Goal: Communication & Community: Answer question/provide support

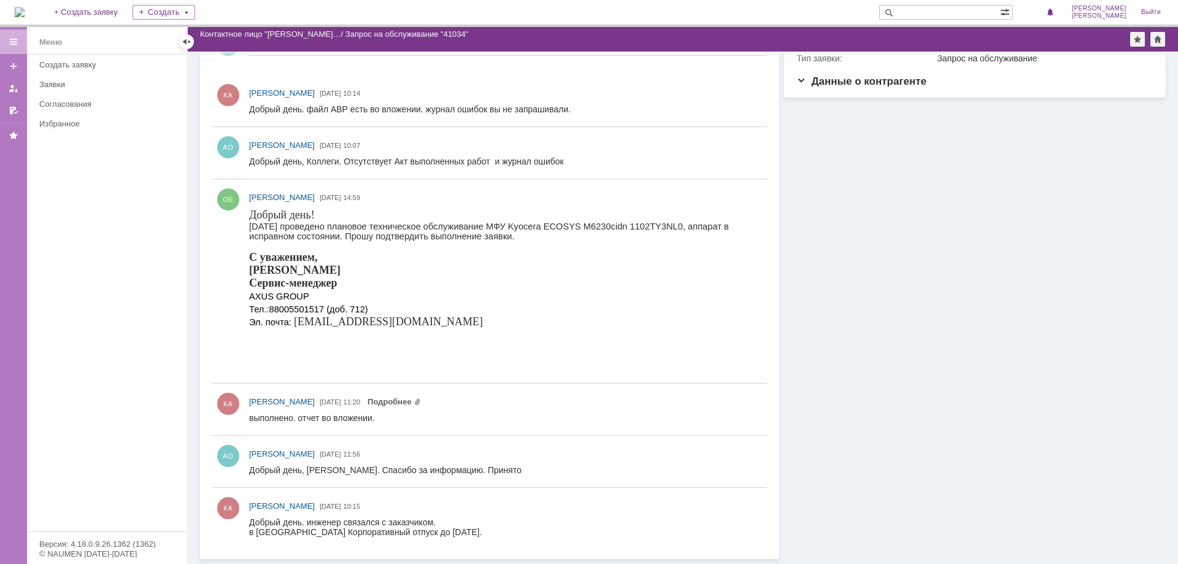
scroll to position [138, 0]
click at [421, 398] on link "Подробнее" at bounding box center [393, 401] width 53 height 9
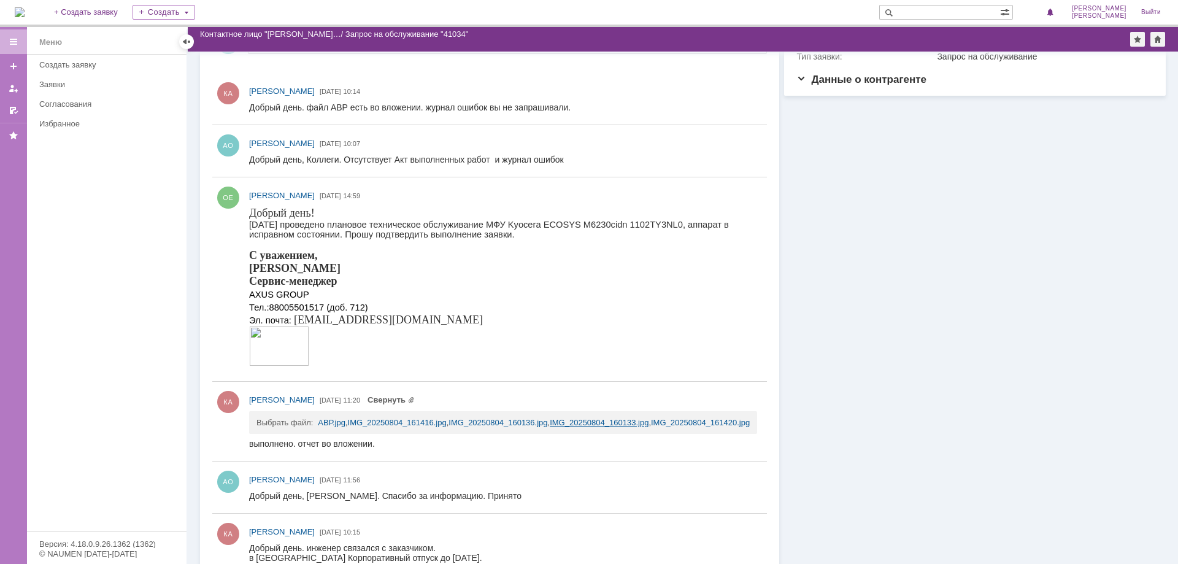
scroll to position [166, 0]
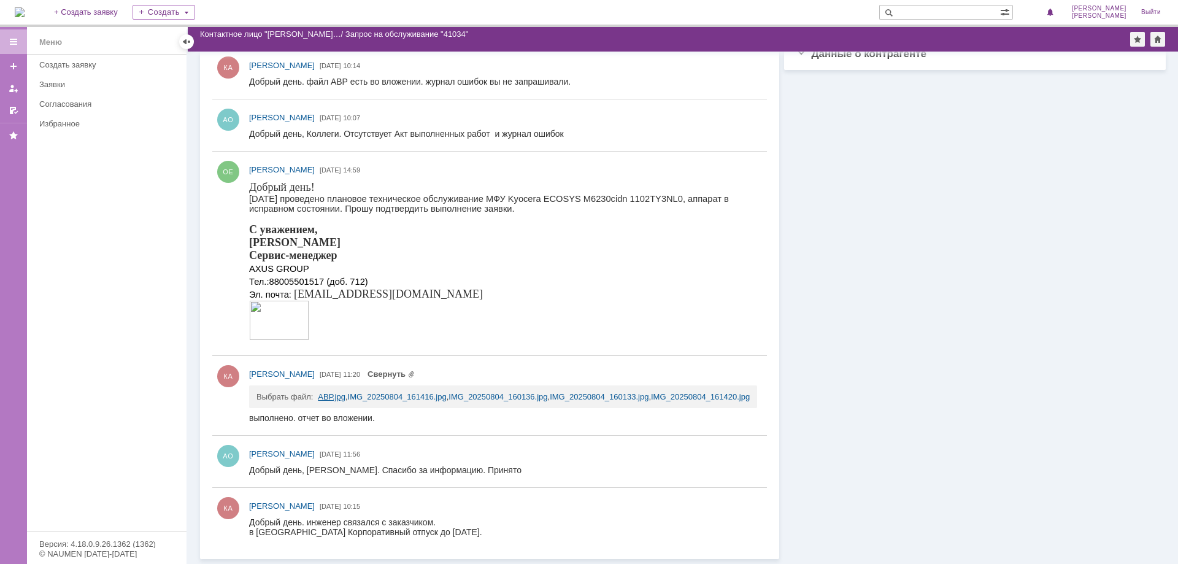
click at [324, 395] on link "АВР.jpg" at bounding box center [332, 396] width 28 height 9
click at [396, 395] on link "IMG_20250804_161416.jpg" at bounding box center [397, 396] width 99 height 9
click at [513, 396] on link "IMG_20250804_160136.jpg" at bounding box center [497, 396] width 99 height 9
click at [591, 396] on link "IMG_20250804_160133.jpg" at bounding box center [599, 396] width 99 height 9
click at [673, 396] on link "IMG_20250804_161420.jpg" at bounding box center [700, 396] width 99 height 9
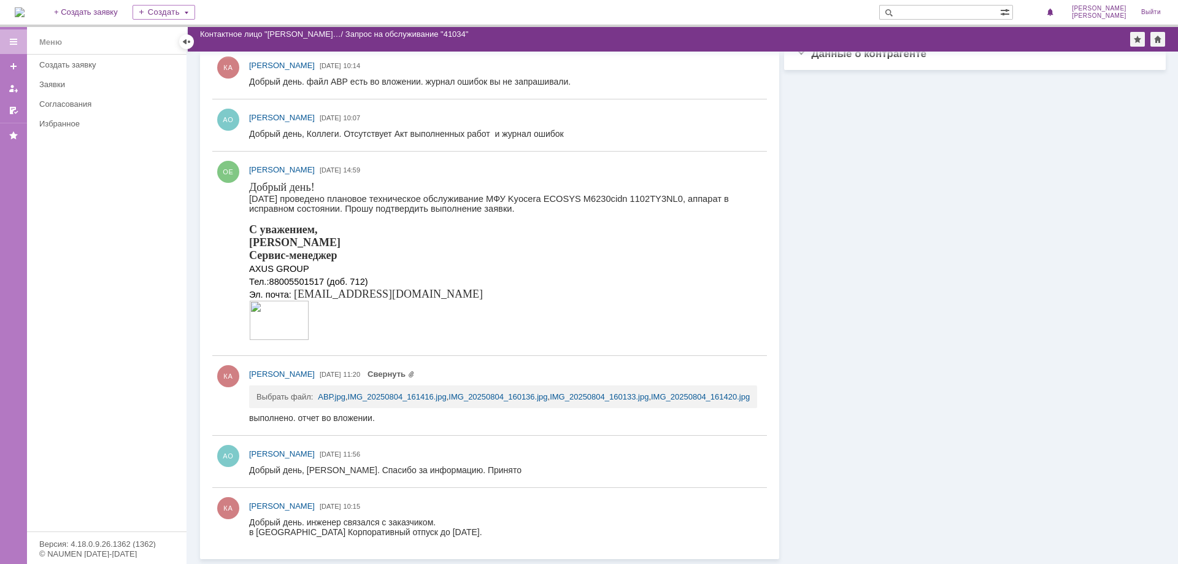
scroll to position [0, 0]
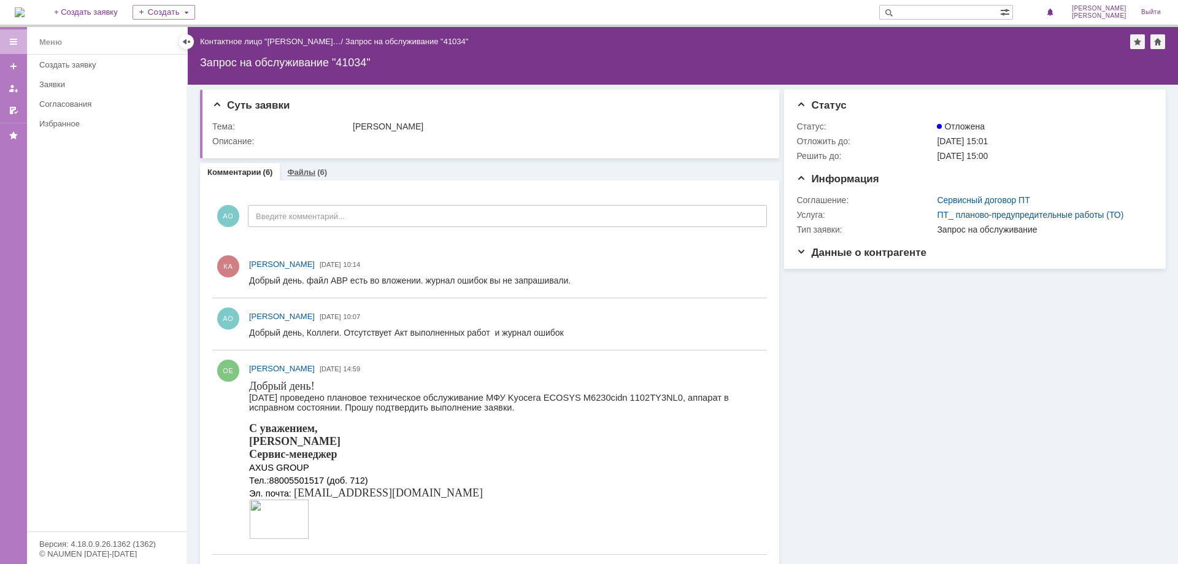
click at [297, 169] on link "Файлы" at bounding box center [301, 171] width 28 height 9
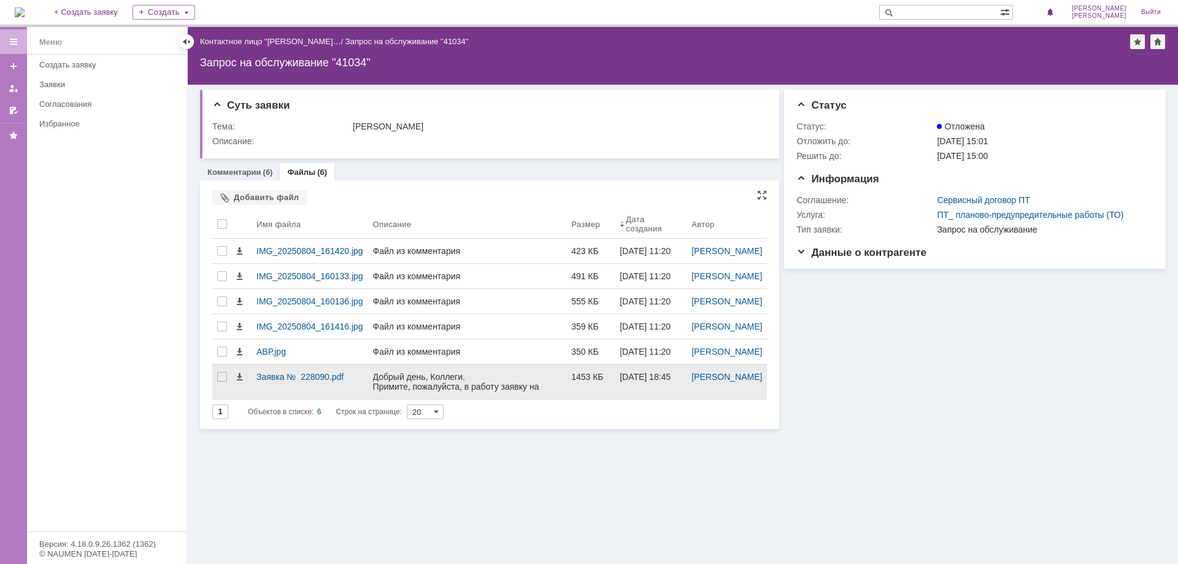
click at [407, 430] on div "Добрый день, Коллеги. Примите, пожалуйста, в работу заявку на проведение планов…" at bounding box center [467, 445] width 189 height 147
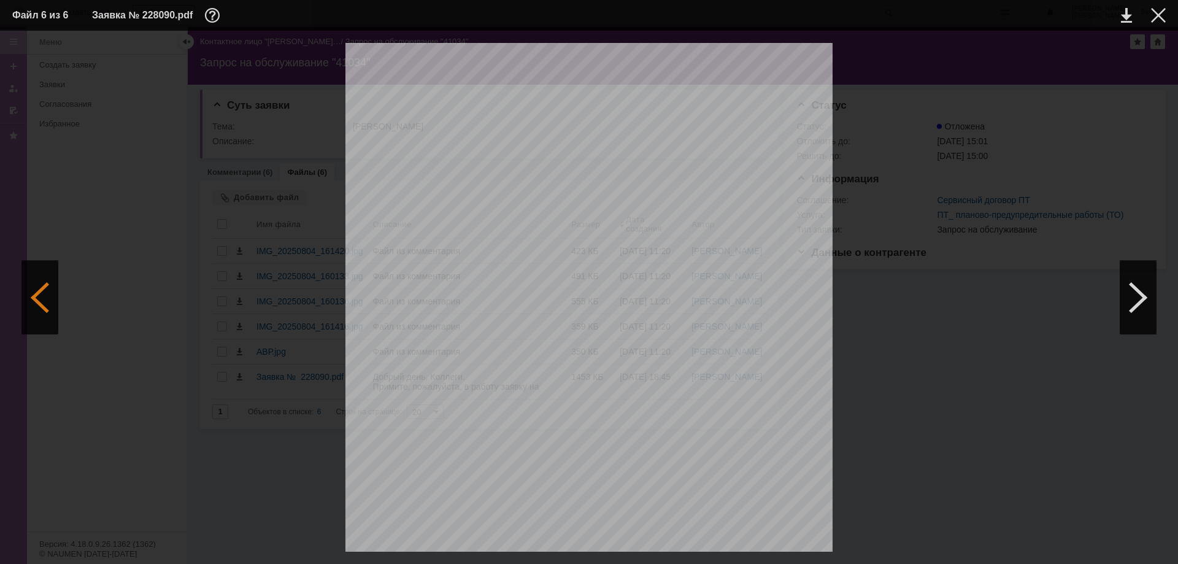
click at [40, 300] on div at bounding box center [39, 298] width 37 height 74
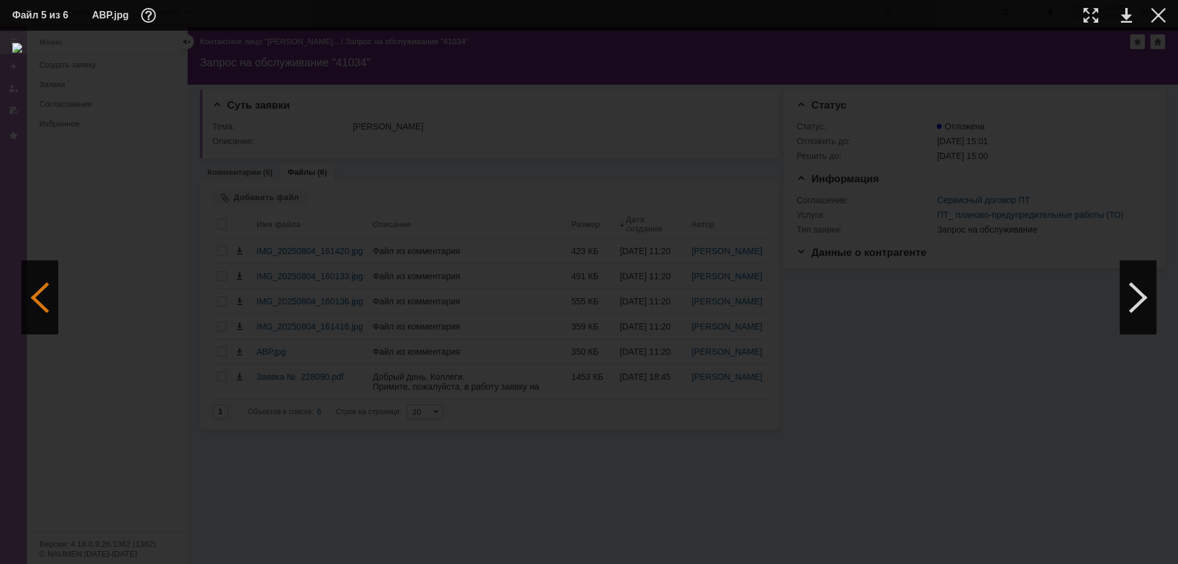
click at [33, 291] on div at bounding box center [39, 298] width 37 height 74
click at [45, 300] on div at bounding box center [39, 298] width 37 height 74
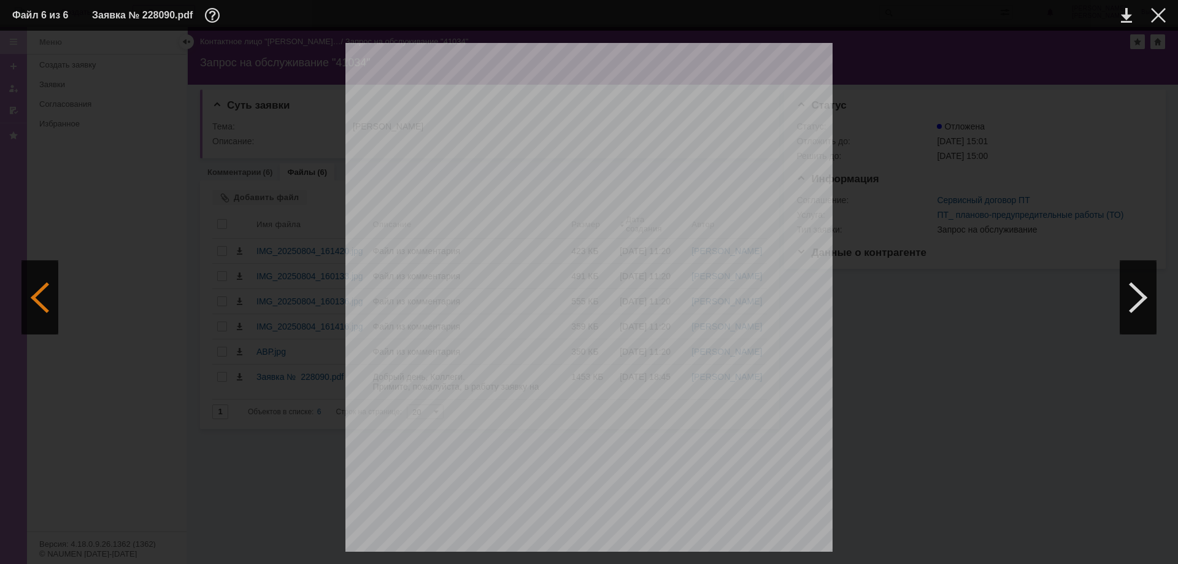
click at [33, 296] on div at bounding box center [39, 298] width 37 height 74
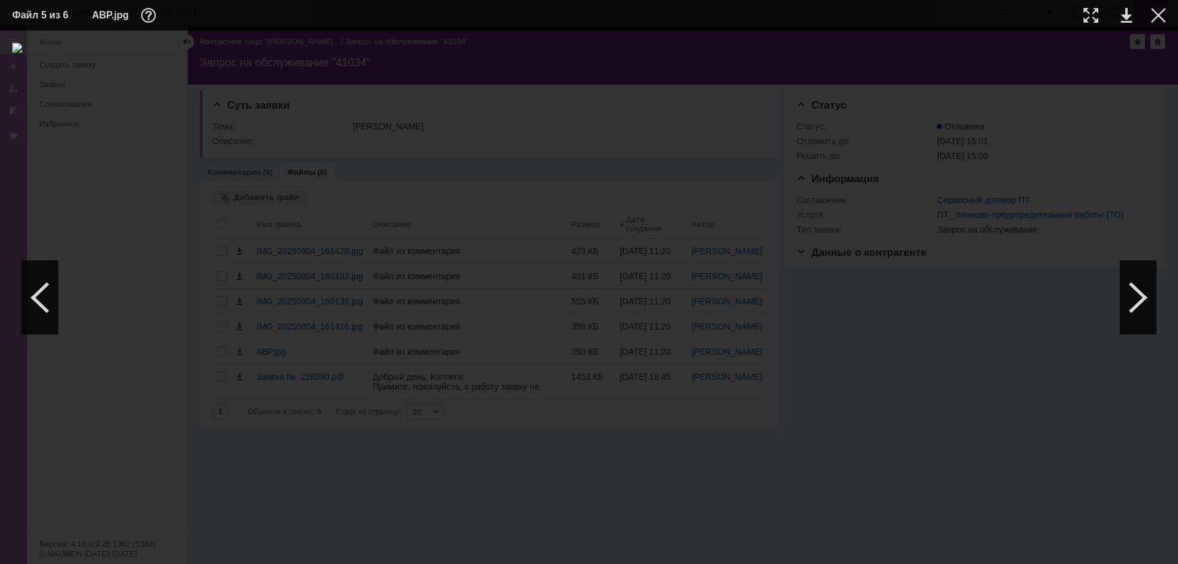
drag, startPoint x: 1156, startPoint y: 12, endPoint x: 1154, endPoint y: 18, distance: 6.6
click at [1156, 13] on div at bounding box center [1158, 15] width 15 height 15
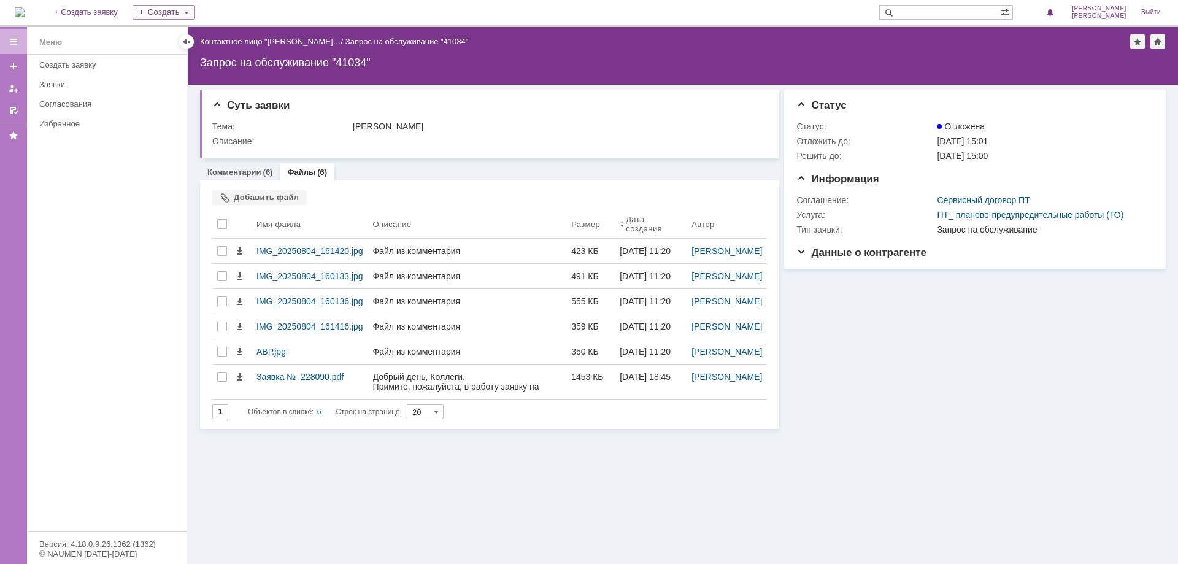
click at [239, 169] on link "Комментарии" at bounding box center [234, 171] width 54 height 9
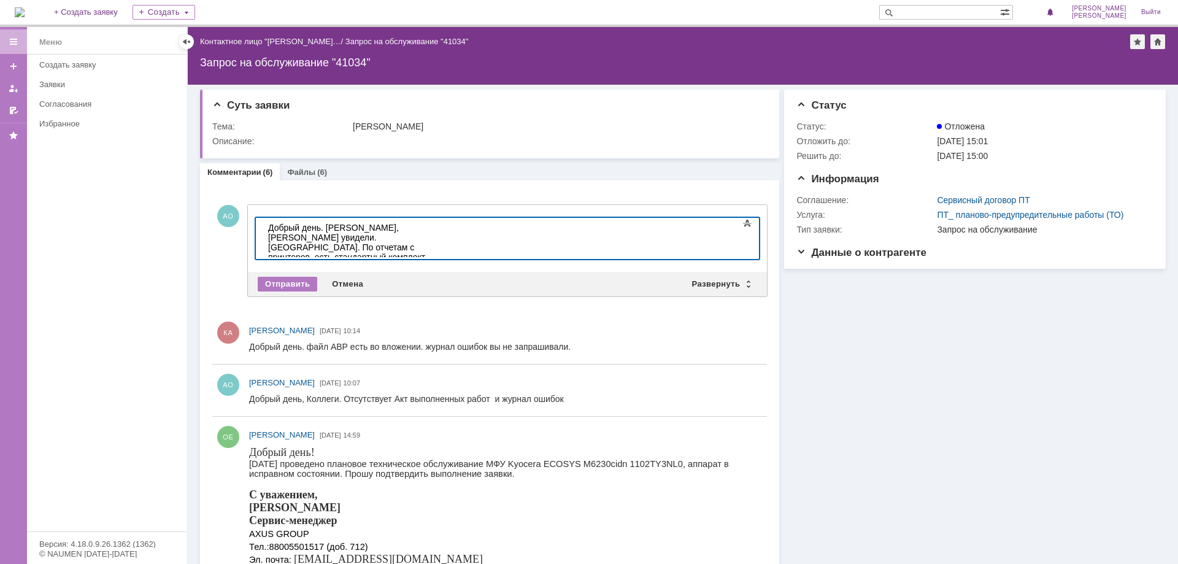
click at [442, 238] on div "Добрый день. [PERSON_NAME], [PERSON_NAME] увидели. [GEOGRAPHIC_DATA]. По отчета…" at bounding box center [355, 267] width 174 height 88
click at [374, 234] on div "Добрый день. [PERSON_NAME], [PERSON_NAME] увидели. [GEOGRAPHIC_DATA]. По отчета…" at bounding box center [355, 267] width 174 height 88
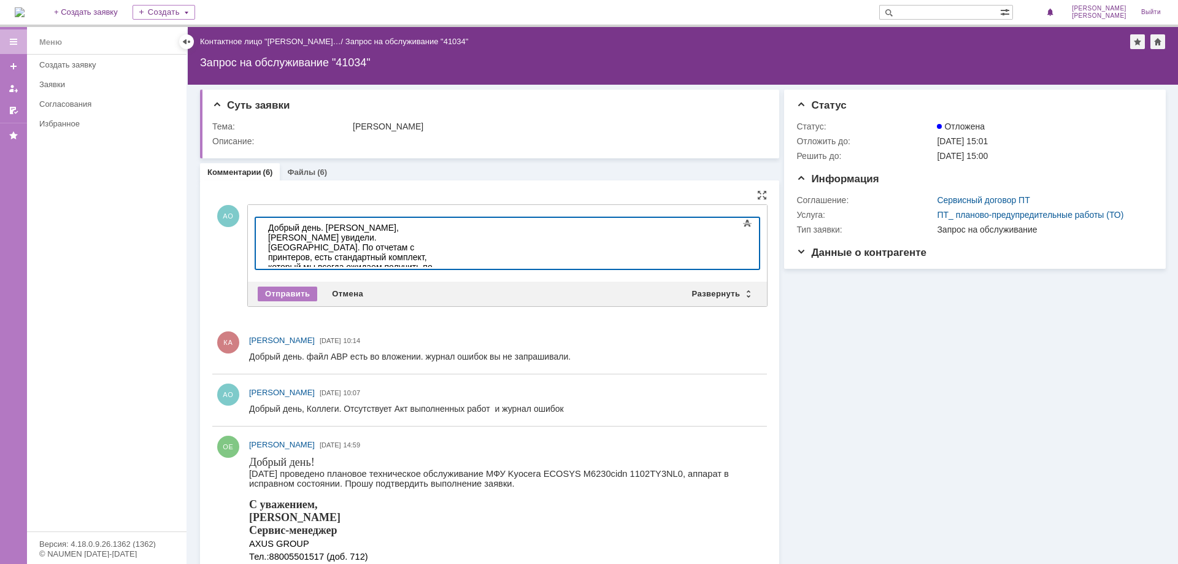
click at [442, 248] on div "Добрый день. [PERSON_NAME], [PERSON_NAME] увидели. [GEOGRAPHIC_DATA]. По отчета…" at bounding box center [355, 282] width 174 height 118
click at [442, 247] on div "Добрый день. [PERSON_NAME], [PERSON_NAME] увидели. [GEOGRAPHIC_DATA]. По отчета…" at bounding box center [355, 282] width 174 height 118
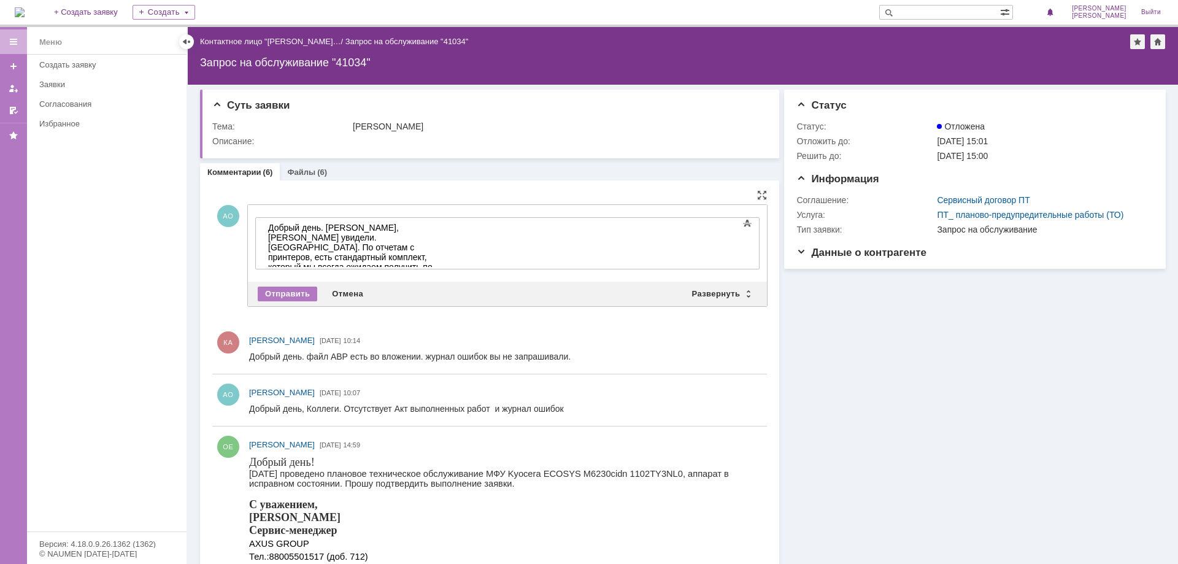
drag, startPoint x: 559, startPoint y: 508, endPoint x: 447, endPoint y: 220, distance: 308.6
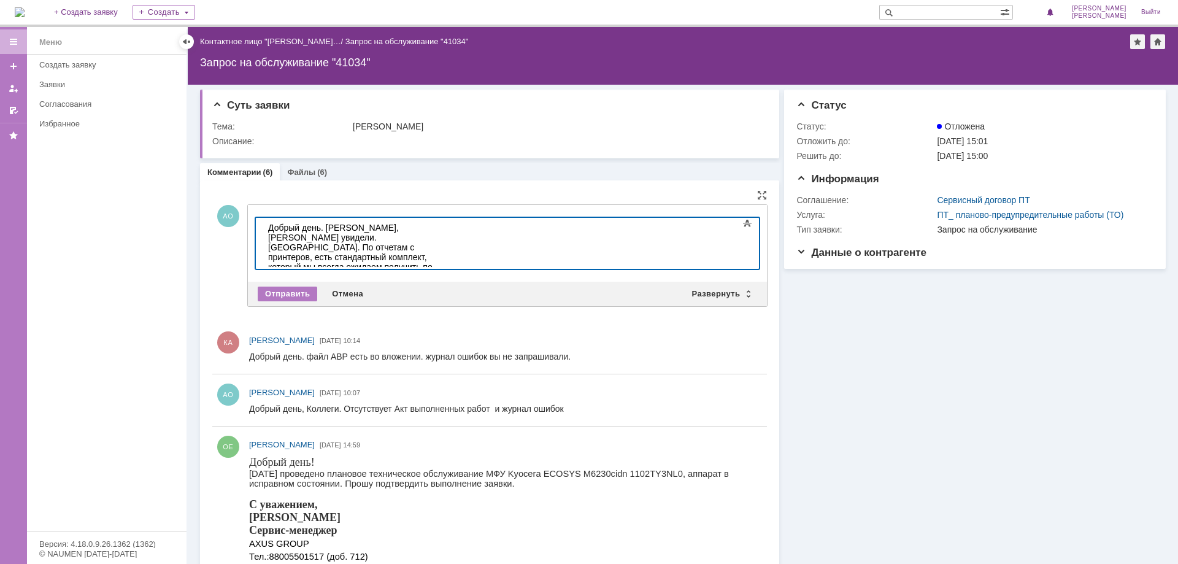
click at [442, 259] on div "Добрый день. [PERSON_NAME], [PERSON_NAME] увидели. [GEOGRAPHIC_DATA]. По отчета…" at bounding box center [355, 282] width 174 height 118
drag, startPoint x: 318, startPoint y: 258, endPoint x: 468, endPoint y: 259, distance: 150.3
click at [442, 259] on div "Добрый день. [PERSON_NAME], [PERSON_NAME] увидели. [GEOGRAPHIC_DATA]. По отчета…" at bounding box center [355, 287] width 174 height 128
copy div "Просим учесть на будущее, в работе."
drag, startPoint x: 661, startPoint y: 259, endPoint x: 669, endPoint y: 259, distance: 8.0
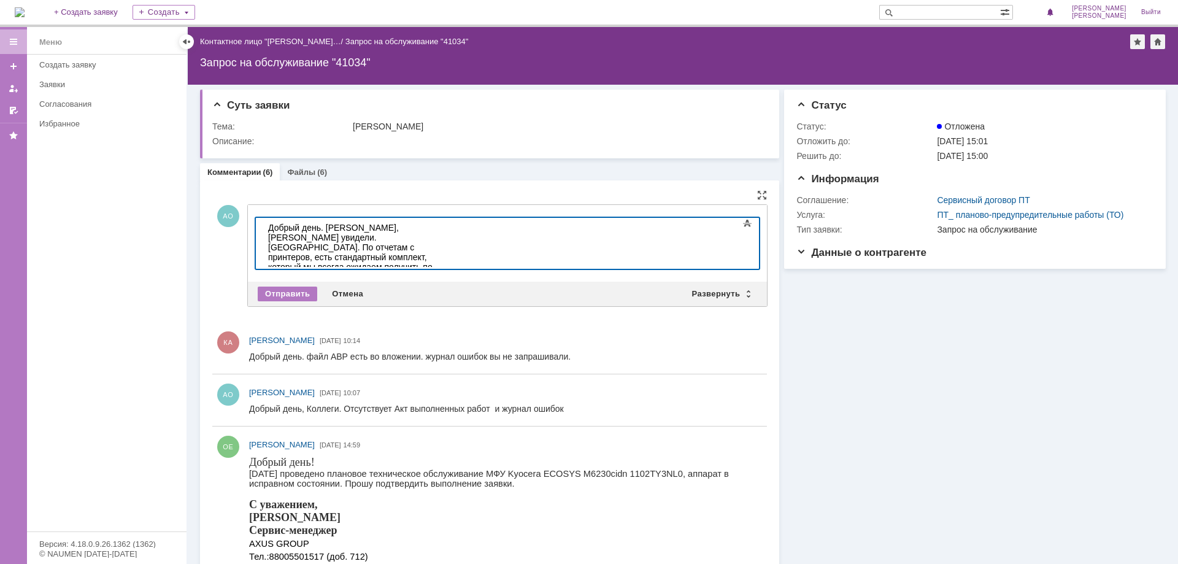
click at [442, 259] on div "Добрый день. [PERSON_NAME], [PERSON_NAME] увидели. [GEOGRAPHIC_DATA]. По отчета…" at bounding box center [355, 287] width 174 height 128
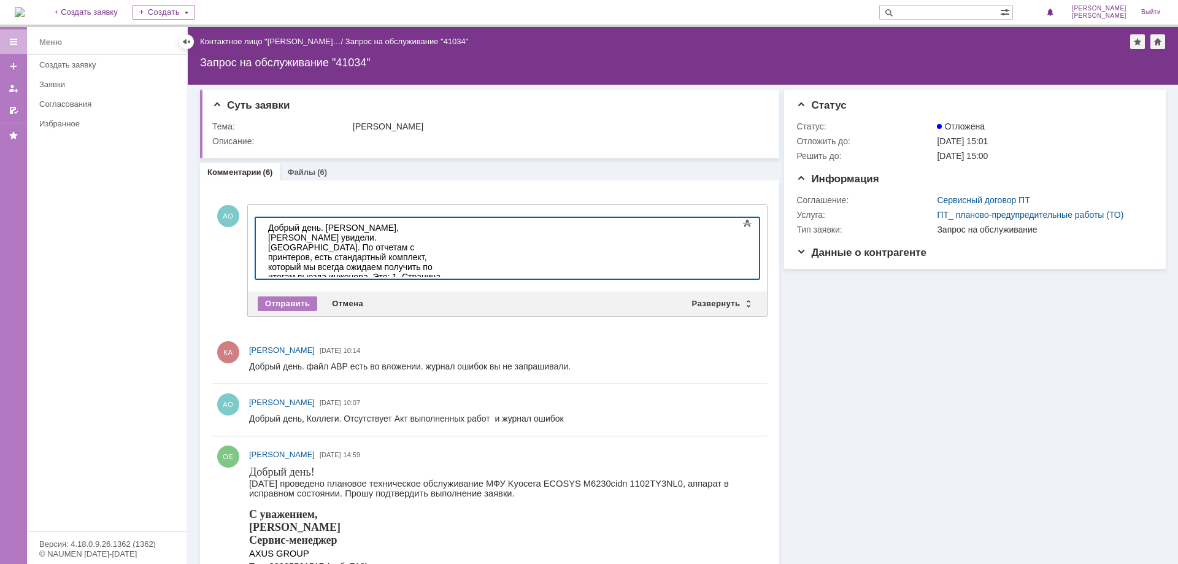
click at [442, 256] on div "Добрый день. [PERSON_NAME], [PERSON_NAME] увидели. [GEOGRAPHIC_DATA]. По отчета…" at bounding box center [355, 291] width 174 height 137
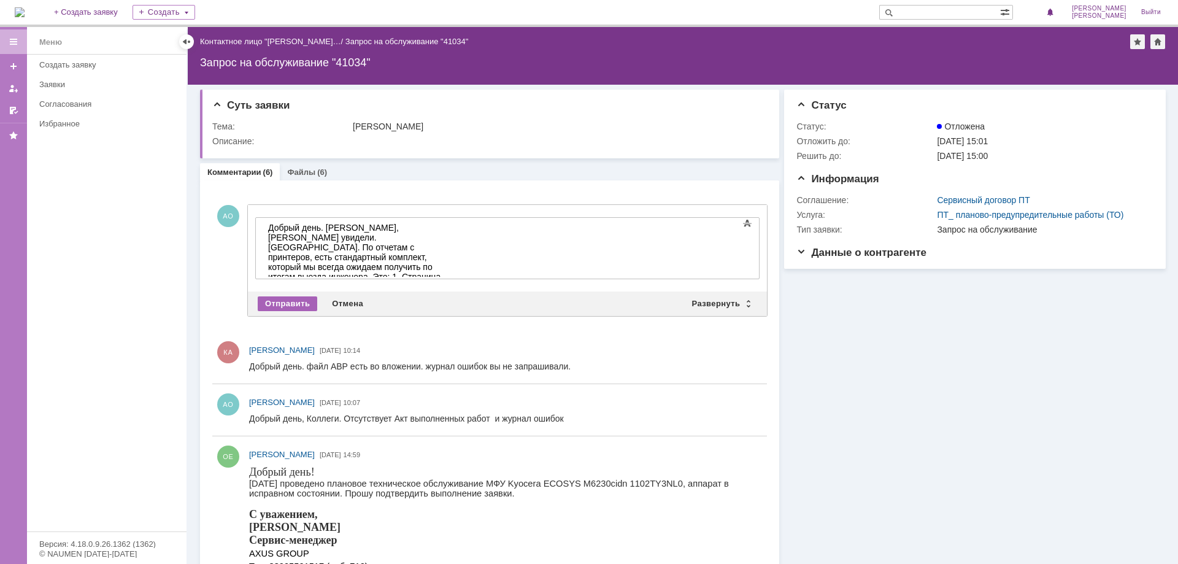
click at [280, 300] on div "Отправить" at bounding box center [287, 303] width 59 height 15
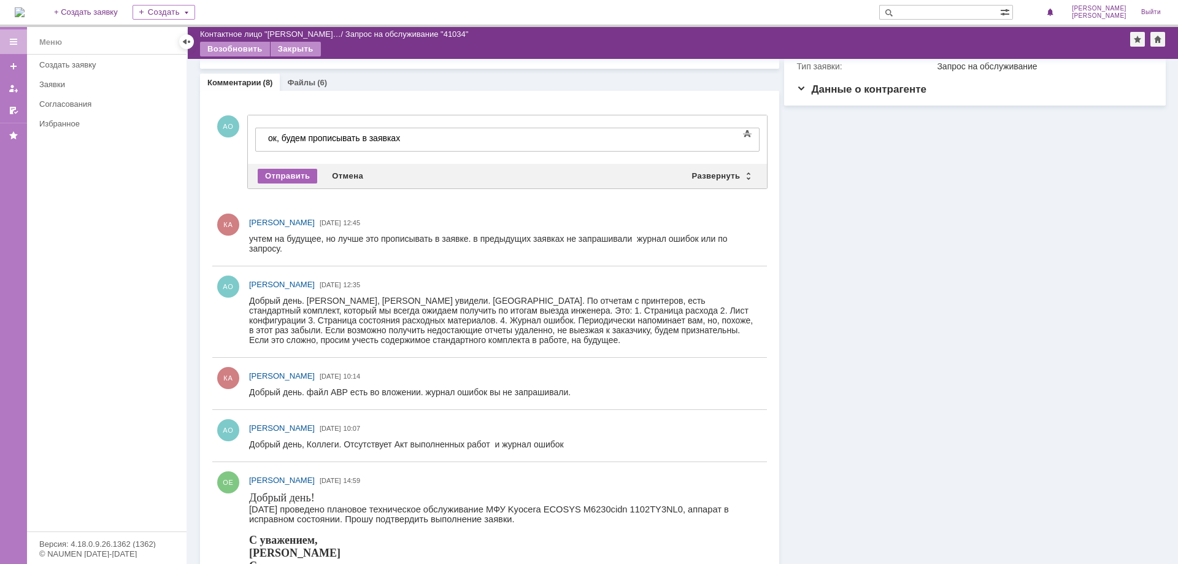
click at [290, 169] on div "Отправить" at bounding box center [287, 176] width 59 height 15
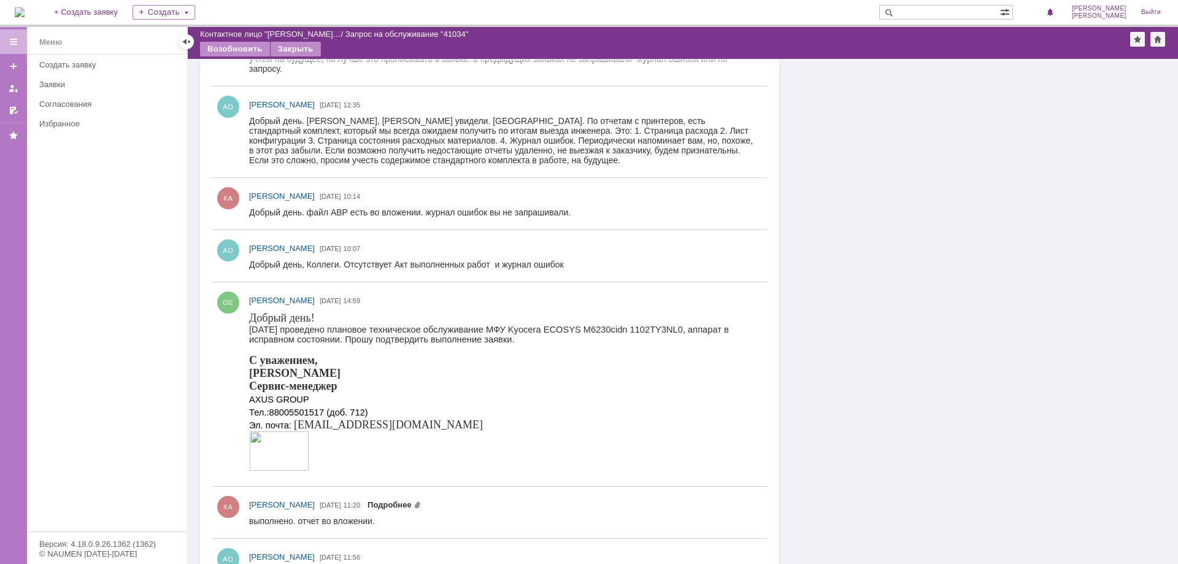
scroll to position [410, 0]
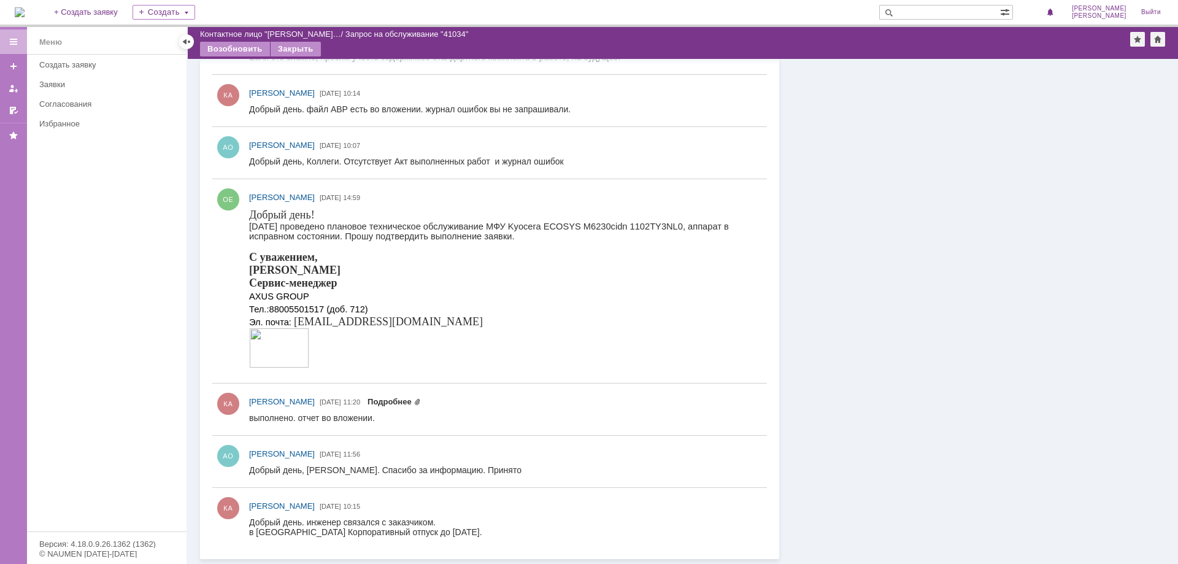
click at [421, 398] on link "Подробнее" at bounding box center [393, 401] width 53 height 9
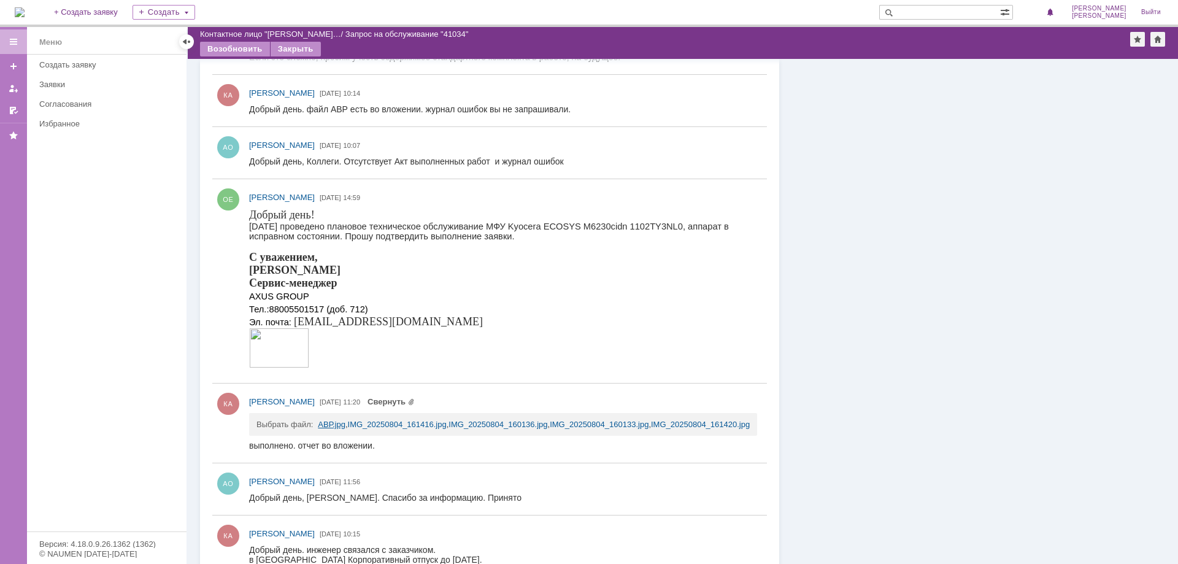
click at [328, 421] on link "АВР.jpg" at bounding box center [332, 424] width 28 height 9
